Goal: Transaction & Acquisition: Purchase product/service

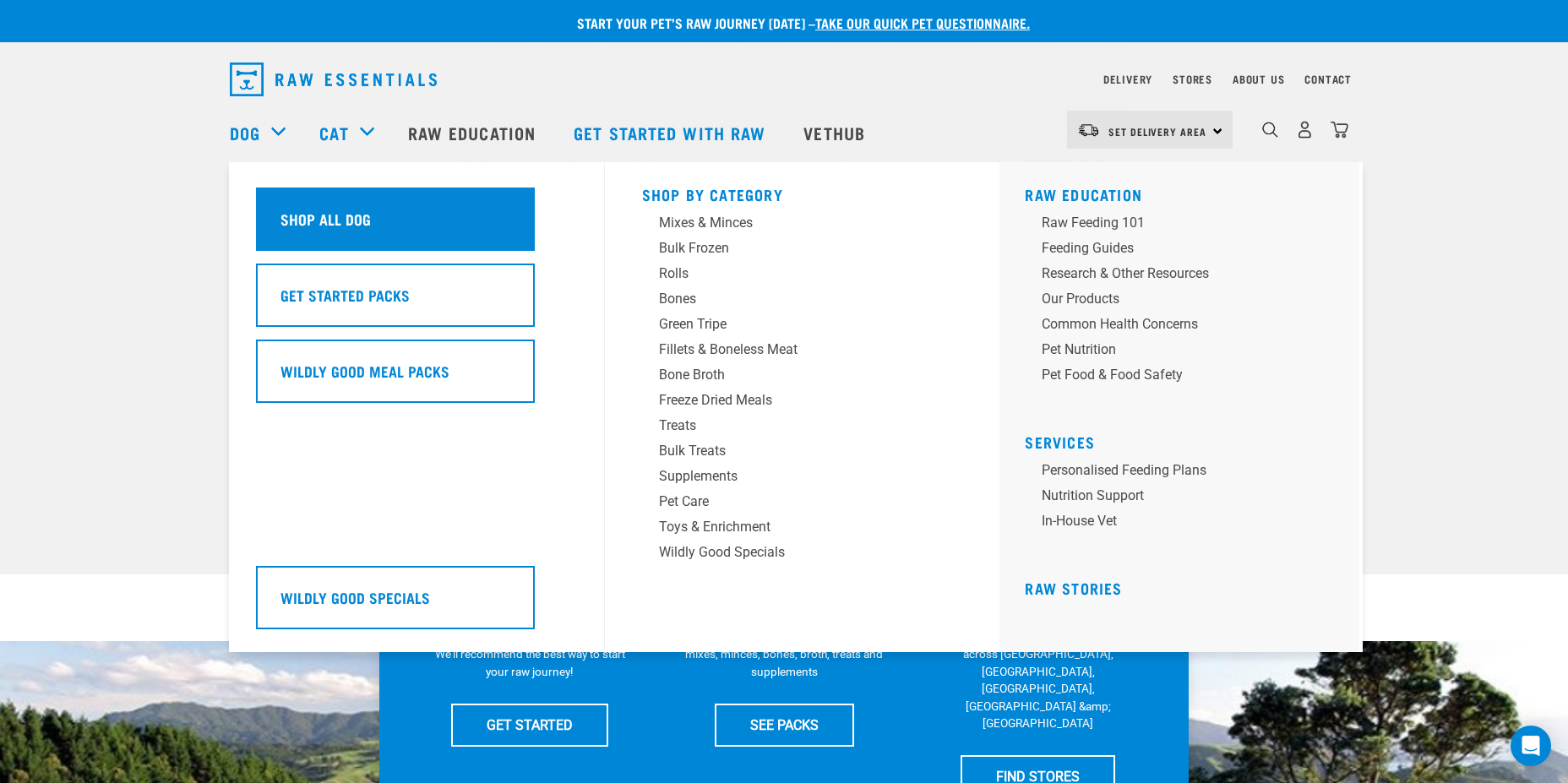
click at [327, 222] on h5 "Shop All Dog" at bounding box center [325, 219] width 90 height 22
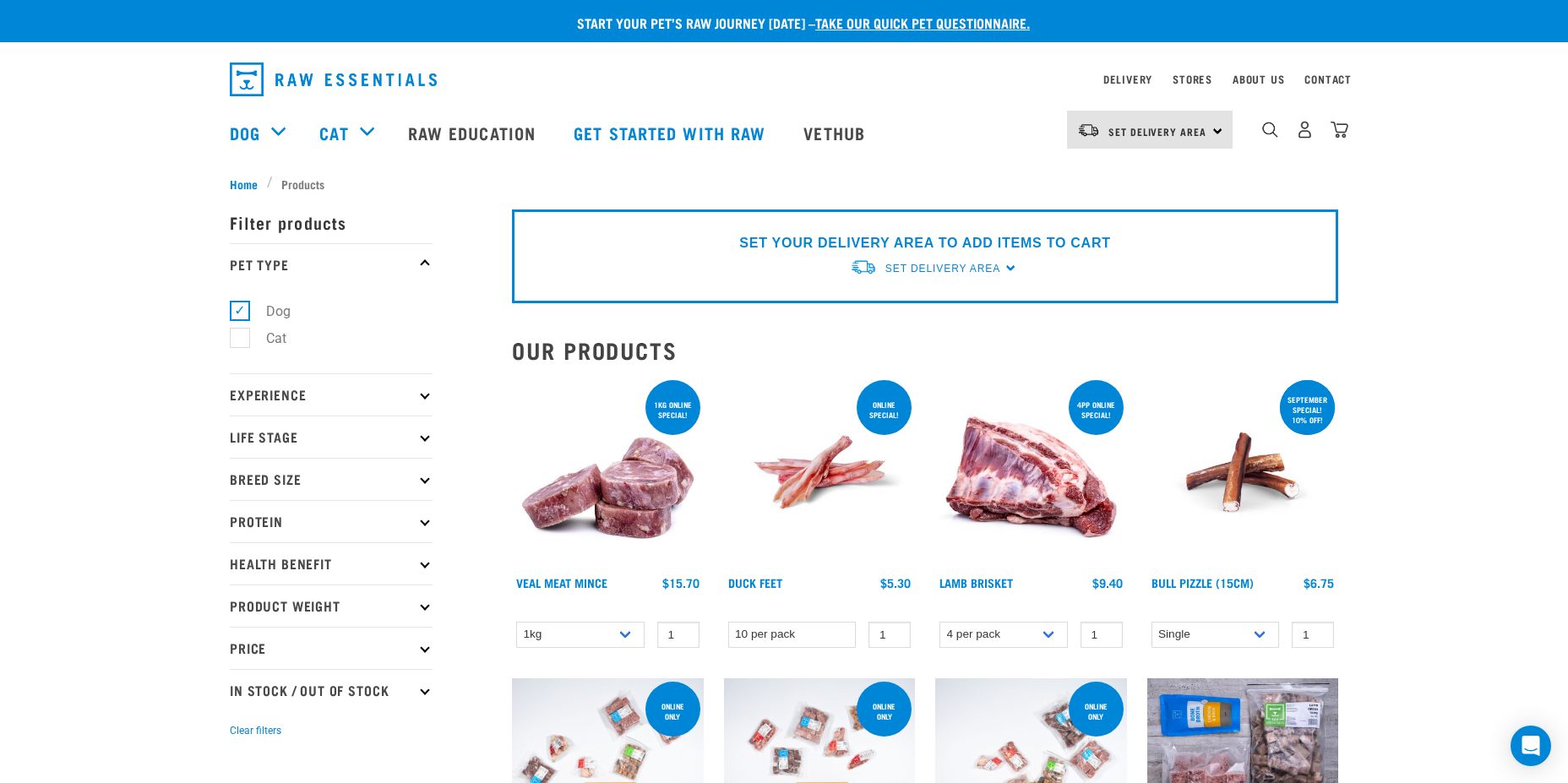
click at [348, 614] on p "Product Weight" at bounding box center [330, 606] width 202 height 43
click at [354, 612] on p "Product Weight" at bounding box center [330, 606] width 202 height 43
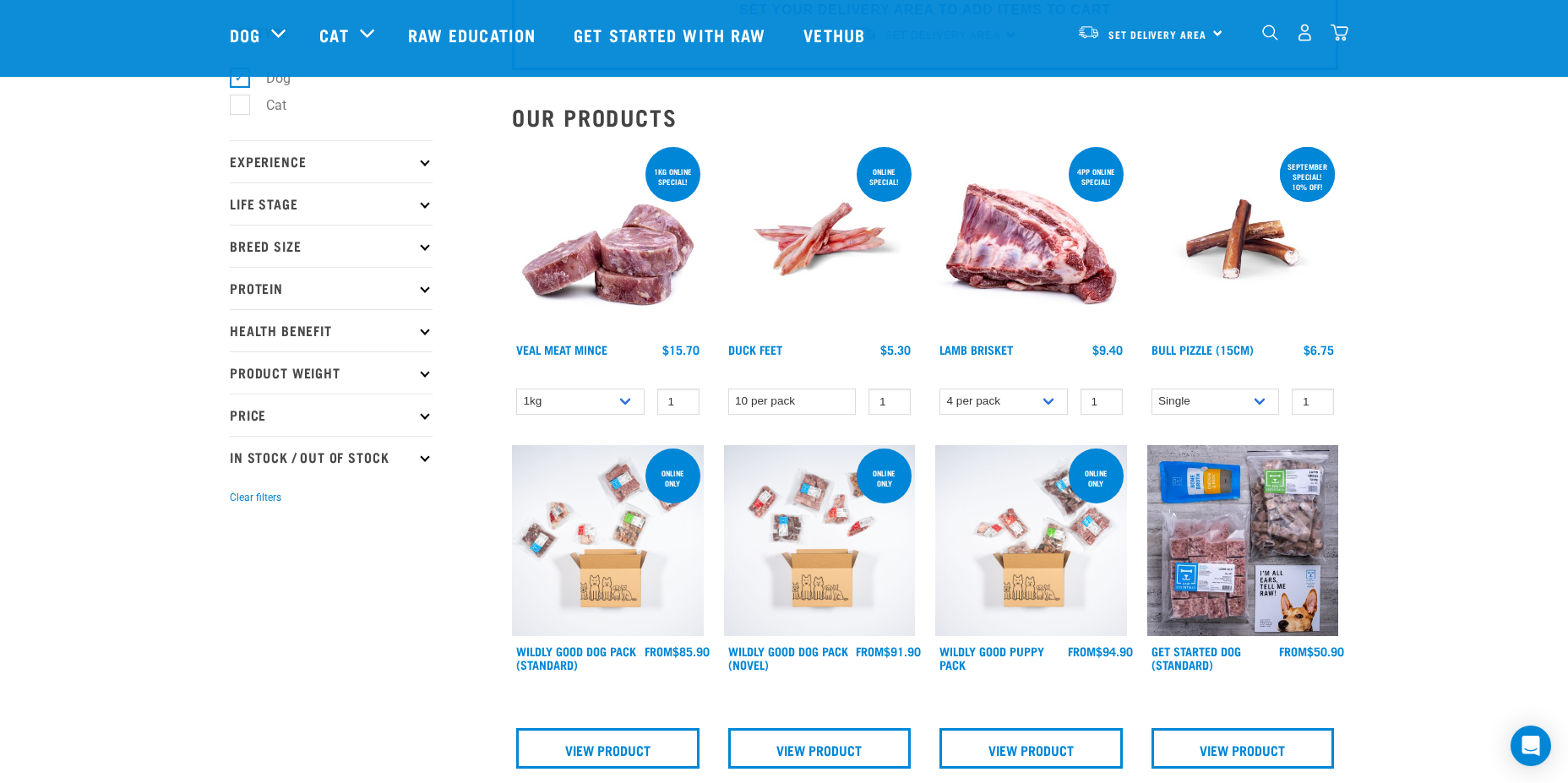
scroll to position [169, 0]
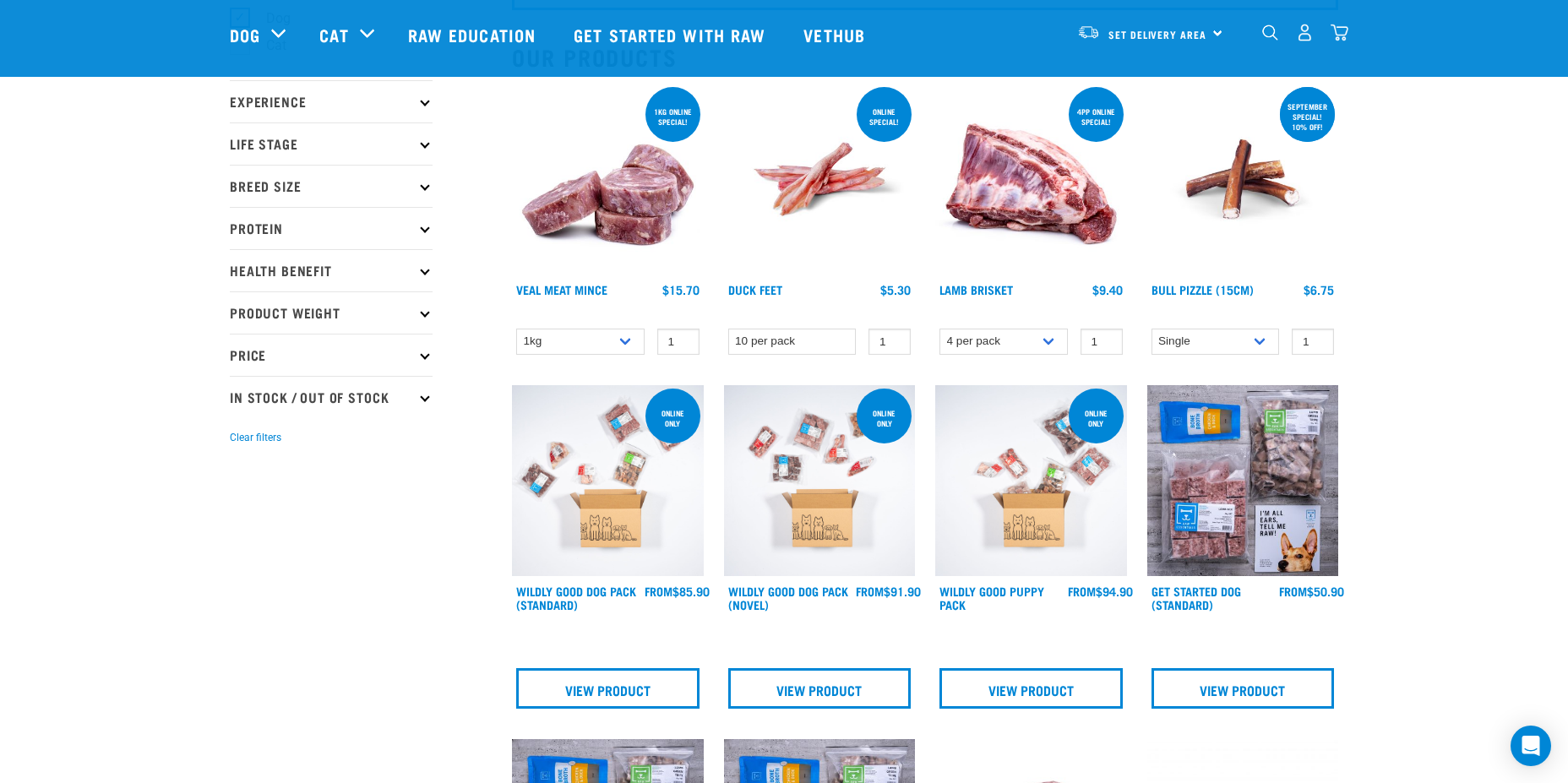
click at [340, 351] on p "Price" at bounding box center [330, 355] width 202 height 43
click at [366, 352] on p "Price" at bounding box center [330, 355] width 202 height 43
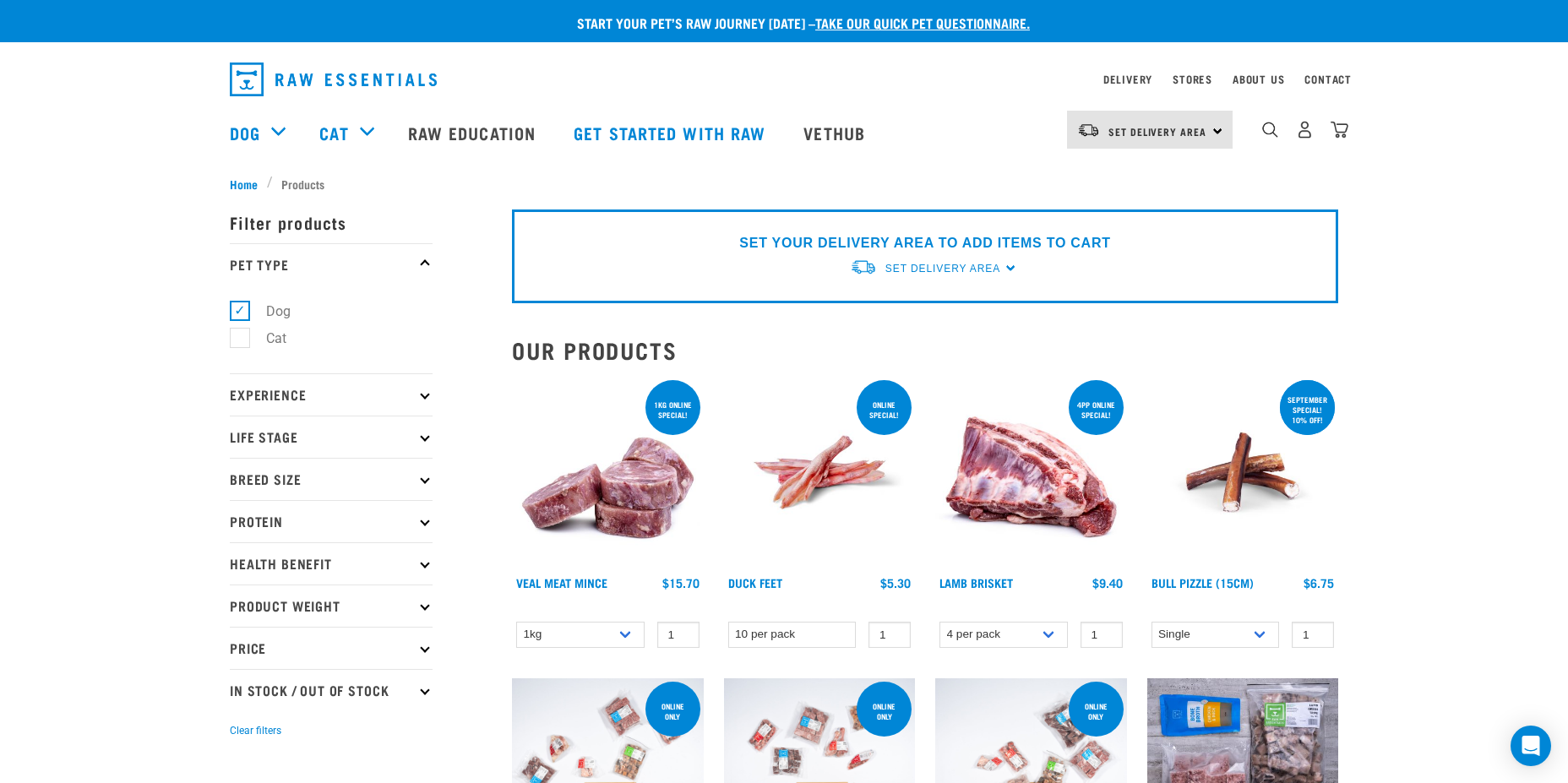
click at [327, 400] on p "Experience" at bounding box center [330, 395] width 202 height 43
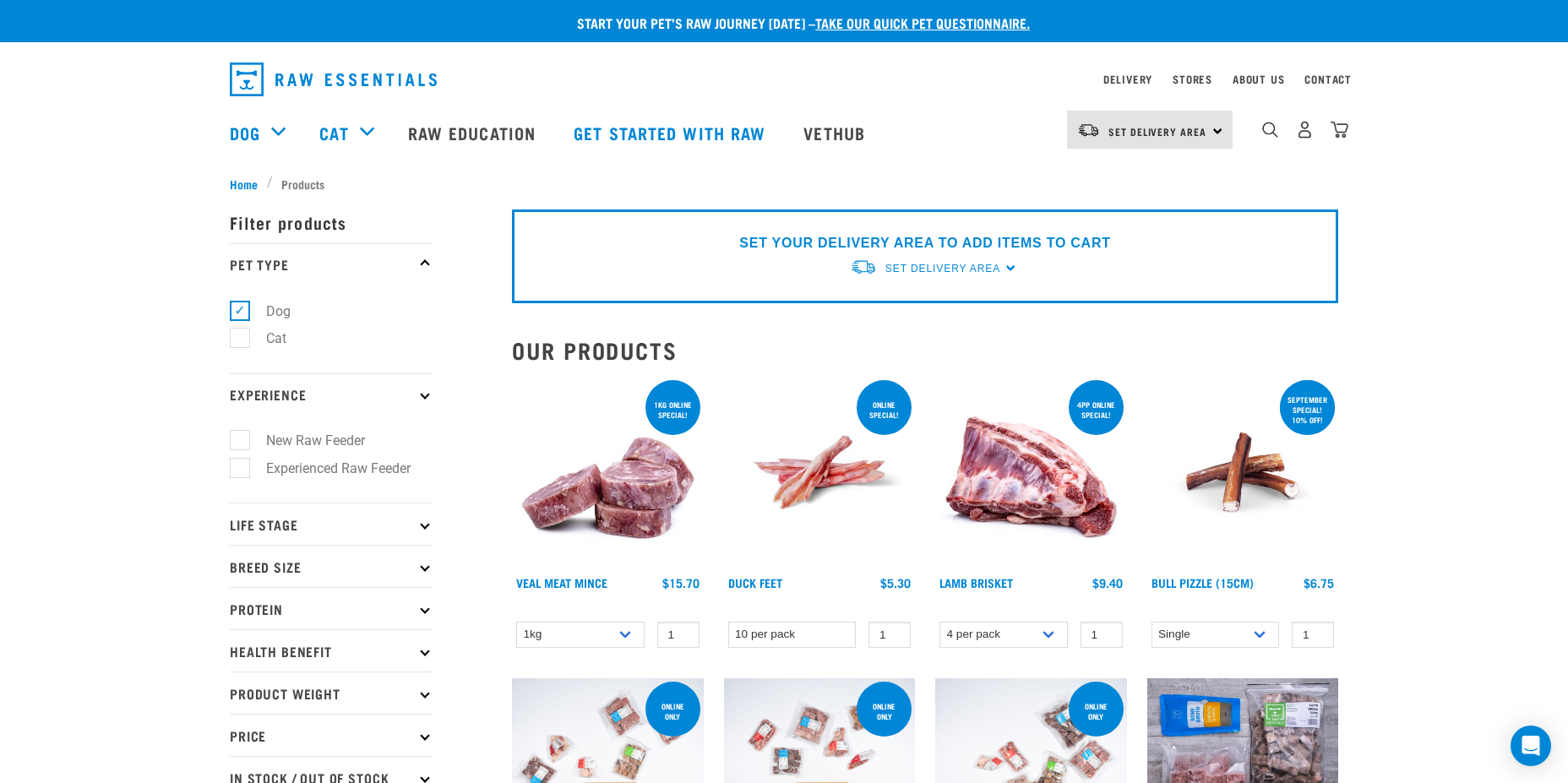
click at [362, 391] on p "Experience" at bounding box center [330, 395] width 202 height 43
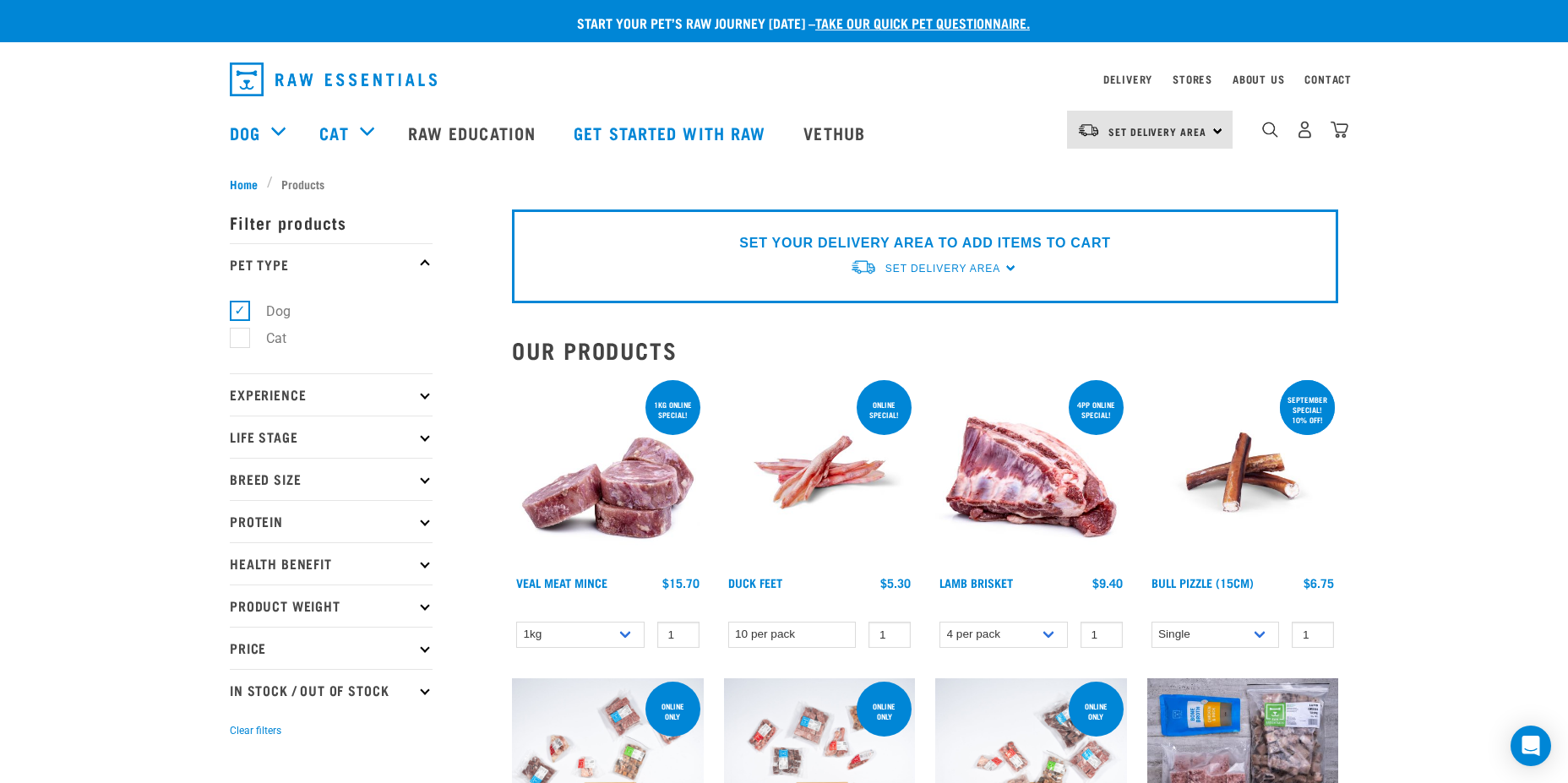
click at [1125, 151] on div "Set Delivery Area [GEOGRAPHIC_DATA]" at bounding box center [1132, 133] width 199 height 68
click at [1130, 140] on link "Set Delivery Area" at bounding box center [1157, 132] width 98 height 27
click at [1152, 140] on link "Set Delivery Area" at bounding box center [1157, 132] width 98 height 27
click at [1262, 128] on img "dropdown navigation" at bounding box center [1270, 130] width 16 height 16
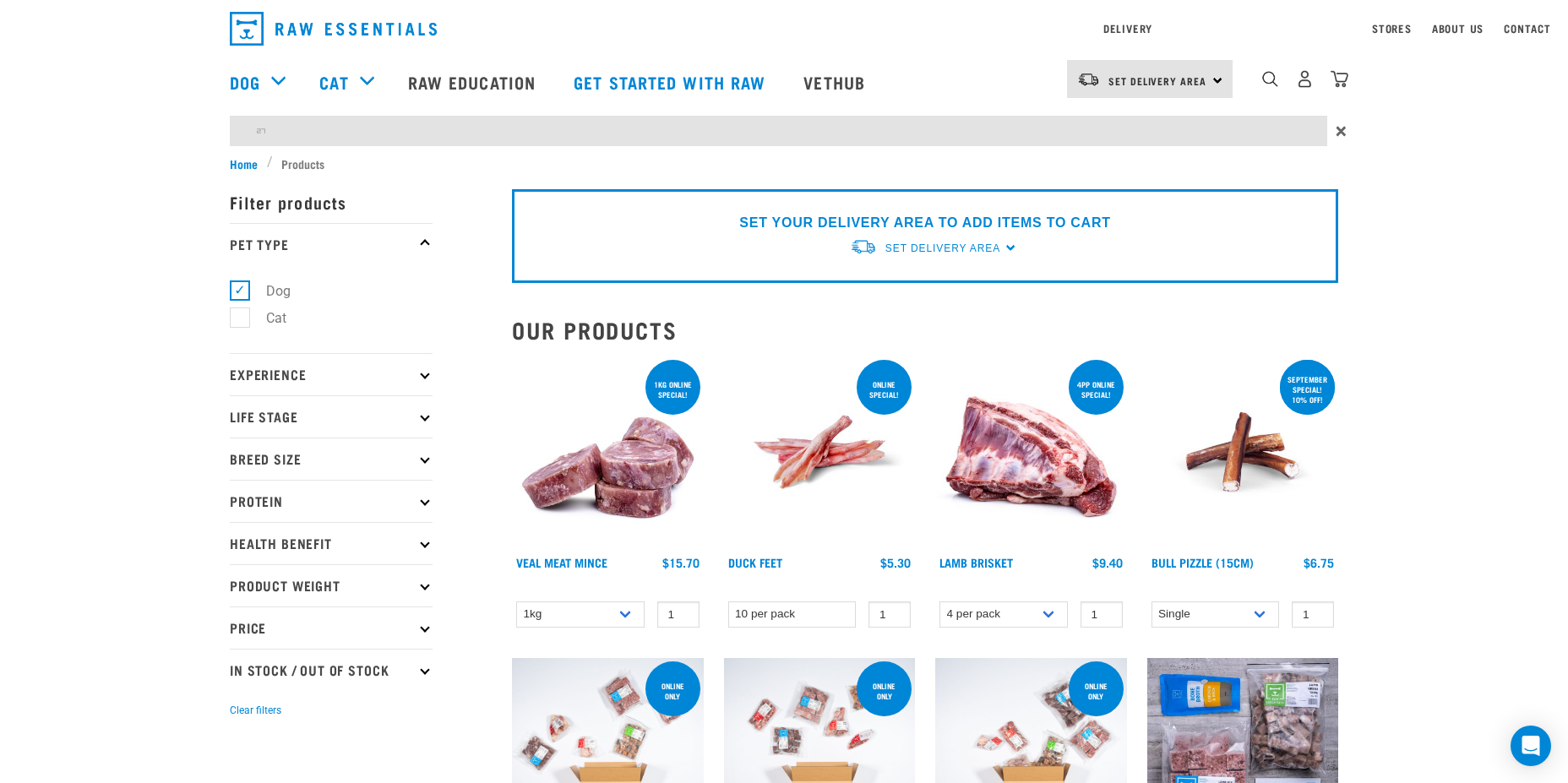
type input "ㄹ"
type input "freeze dried"
click at [524, 136] on input "freeze dried" at bounding box center [778, 131] width 1098 height 30
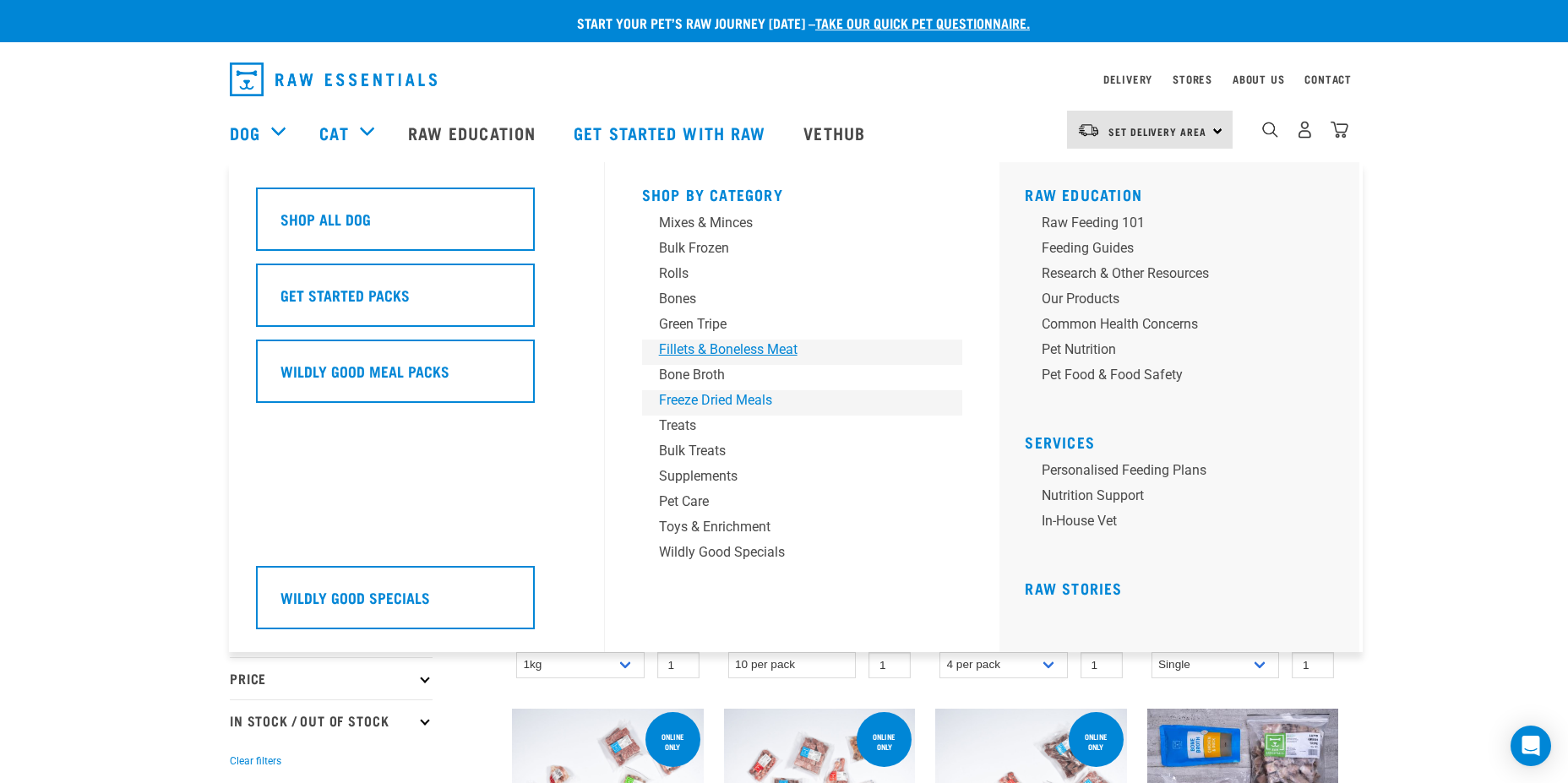
click at [749, 342] on div "Shop By Category Mixes & Minces Bulk Frozen Rolls Bones Green Tripe Bone Broth …" at bounding box center [802, 407] width 342 height 490
click at [746, 398] on div "Freeze Dried Meals" at bounding box center [791, 400] width 263 height 20
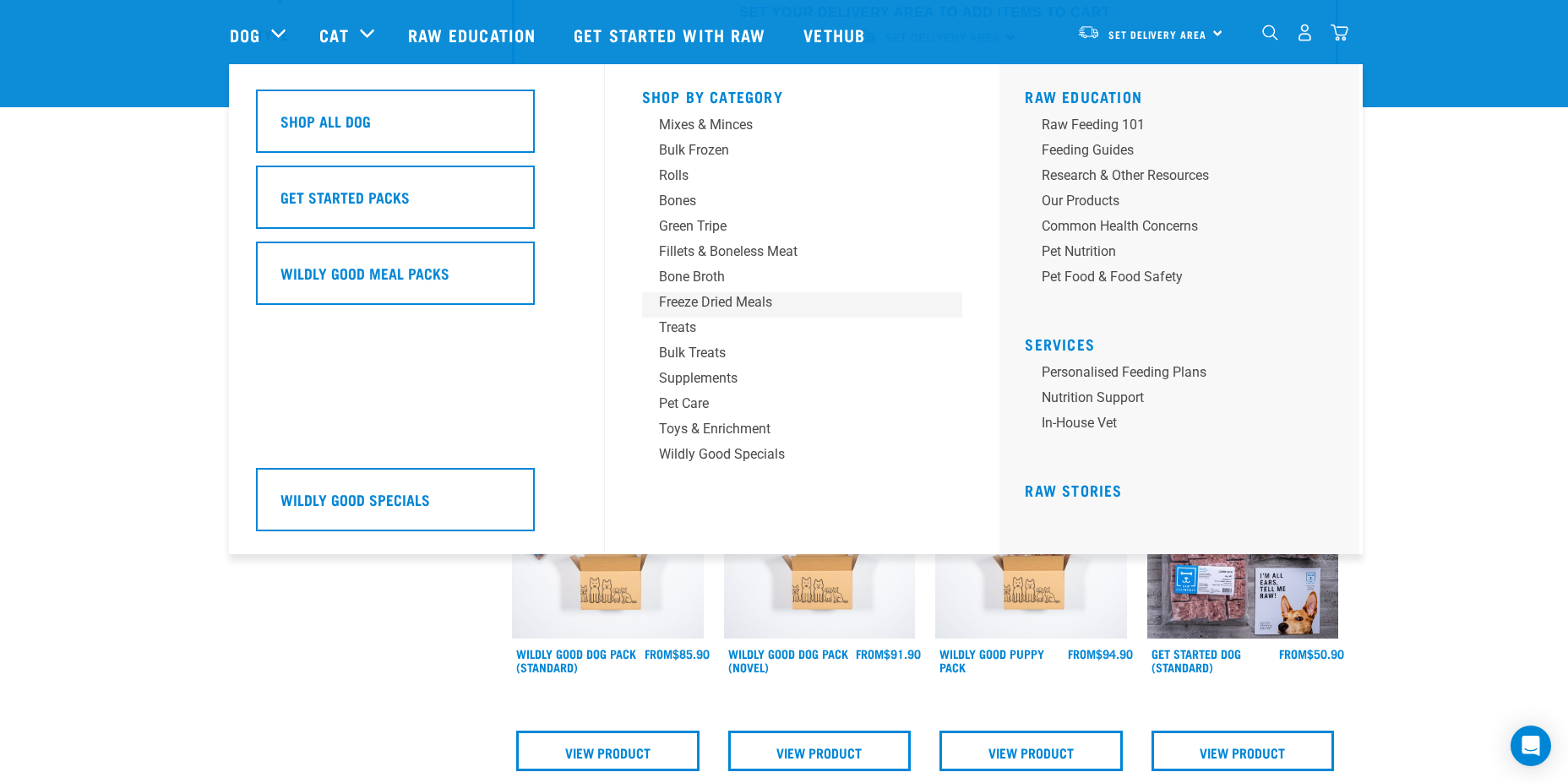
scroll to position [422, 0]
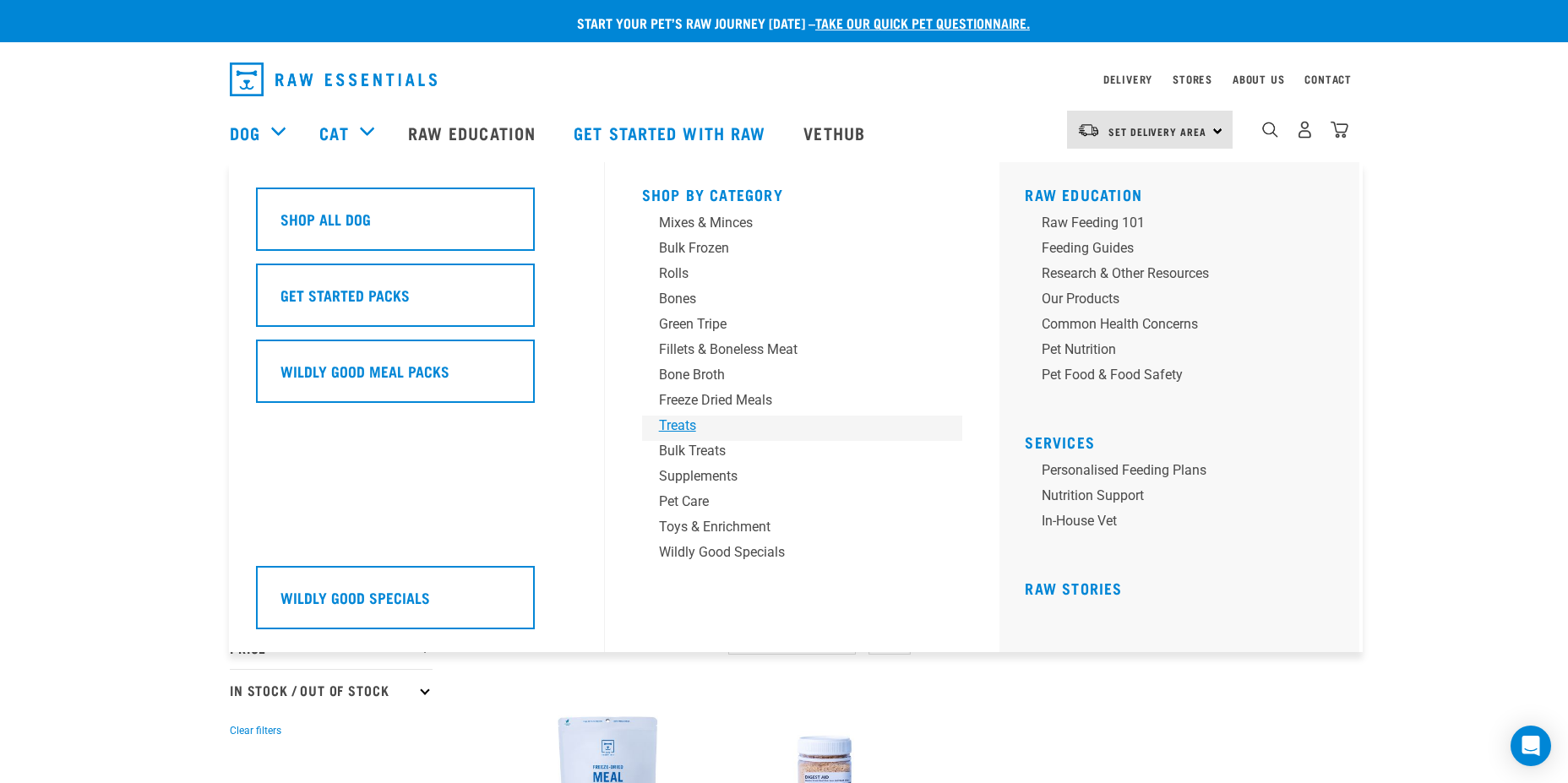
click at [684, 428] on div "Treats" at bounding box center [791, 425] width 263 height 20
